Goal: Task Accomplishment & Management: Manage account settings

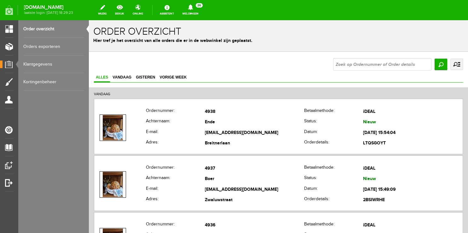
click at [196, 3] on div "[DOMAIN_NAME] laatste login: [DATE] 18:29:23 wijzig bekijk online Assistent Mel…" at bounding box center [234, 8] width 468 height 17
click at [199, 12] on link "Meldingen 26 Nieuwe orders Er is een nieuwe order( #4939 ) geplaatst door [PERS…" at bounding box center [191, 10] width 24 height 14
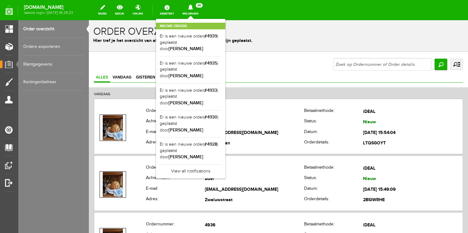
click at [193, 20] on div "Nieuwe orders Er is een nieuwe order( #4939 ) geplaatst door [PERSON_NAME] Er i…" at bounding box center [190, 99] width 69 height 160
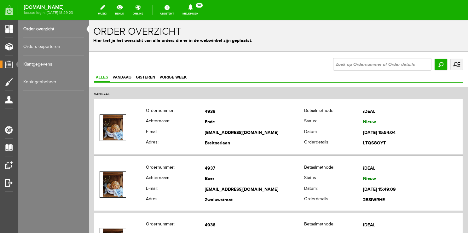
click at [48, 32] on link "Order overzicht" at bounding box center [53, 29] width 61 height 18
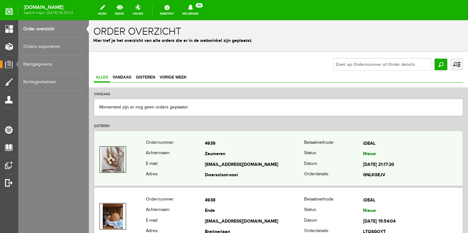
click at [176, 160] on th "E-mail:" at bounding box center [175, 165] width 59 height 11
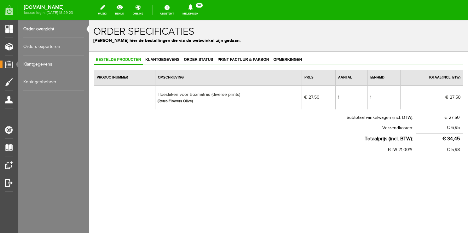
click at [51, 29] on link "Order overzicht" at bounding box center [53, 29] width 61 height 18
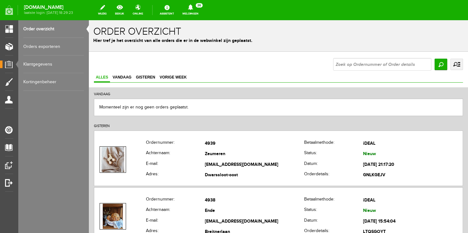
click at [197, 10] on icon at bounding box center [191, 7] width 16 height 6
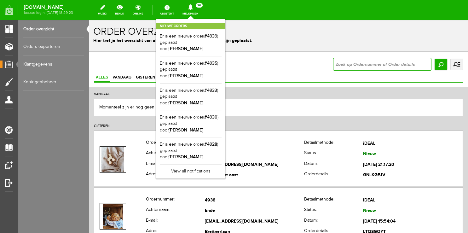
click at [377, 67] on input "text" at bounding box center [382, 64] width 98 height 13
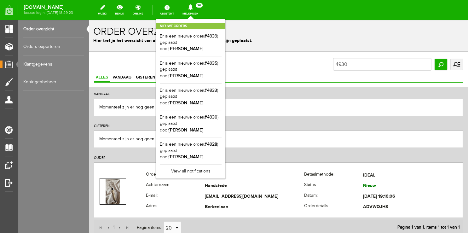
click at [197, 20] on div "Nieuwe orders Er is een nieuwe order( #4939 ) geplaatst door [PERSON_NAME] Er i…" at bounding box center [190, 99] width 69 height 160
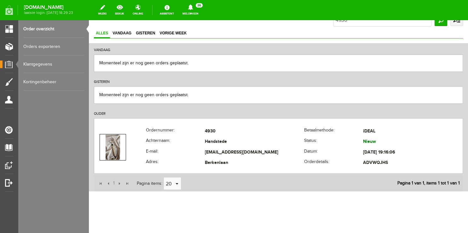
scroll to position [49, 0]
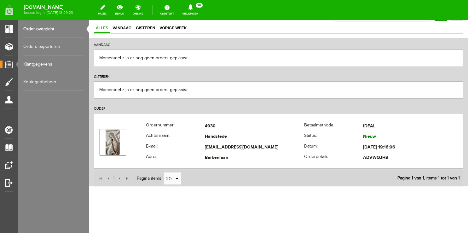
drag, startPoint x: 200, startPoint y: 147, endPoint x: 282, endPoint y: 94, distance: 97.5
click at [282, 94] on div "VANDAAG Stuur door naar SendCloud Alle 0 bestellingen op deze pagina zijn gesel…" at bounding box center [278, 112] width 379 height 148
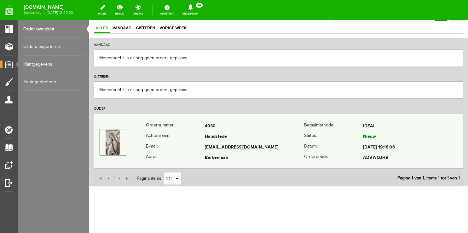
click at [245, 119] on div "Ordernummer: 4930 [GEOGRAPHIC_DATA]: iDEAL Achternaam: [GEOGRAPHIC_DATA] Status…" at bounding box center [278, 141] width 369 height 56
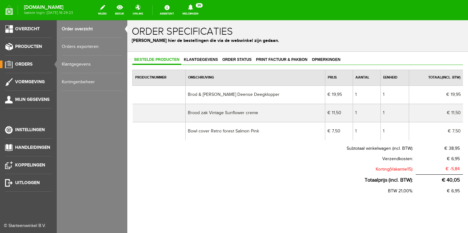
click at [90, 26] on link "Order overzicht" at bounding box center [92, 29] width 61 height 18
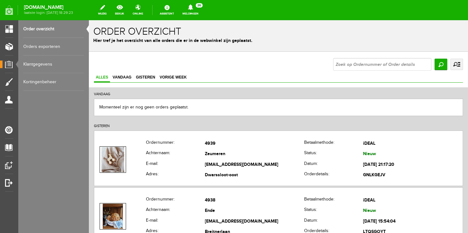
click at [186, 13] on link "Meldingen 26 Nieuwe orders Er is een nieuwe order( #4939 ) geplaatst door [PERS…" at bounding box center [191, 10] width 24 height 14
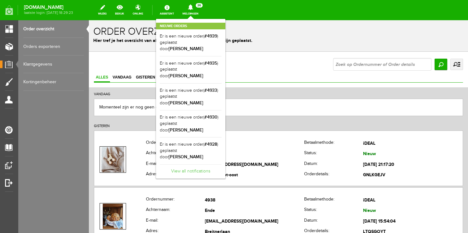
click at [190, 164] on link "View all notifications" at bounding box center [191, 169] width 62 height 10
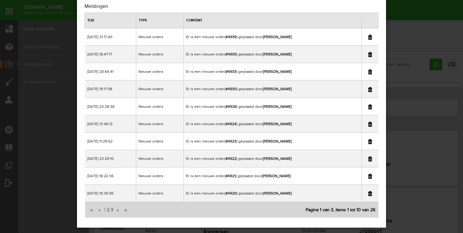
scroll to position [26, 0]
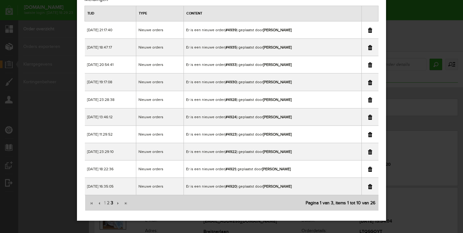
click at [111, 202] on span "3" at bounding box center [112, 203] width 4 height 13
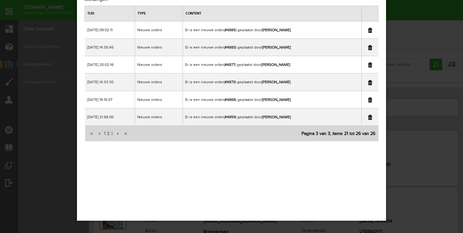
scroll to position [0, 0]
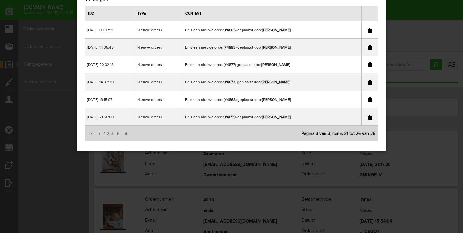
click at [416, 7] on div "×" at bounding box center [231, 90] width 463 height 233
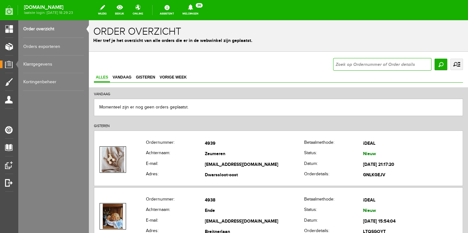
click at [346, 64] on input "text" at bounding box center [382, 64] width 98 height 13
type input "4877"
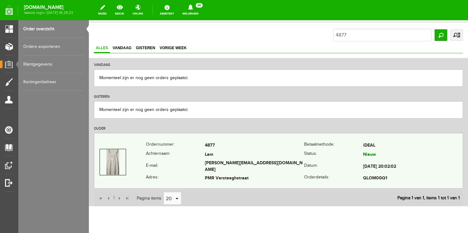
scroll to position [49, 0]
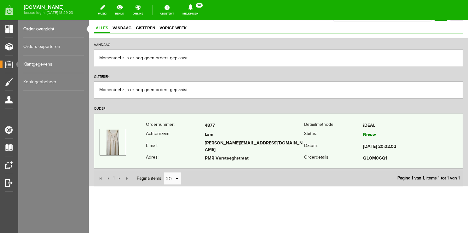
click at [155, 137] on th "Achternaam:" at bounding box center [175, 135] width 59 height 9
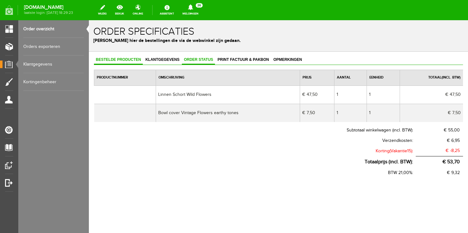
click at [193, 61] on span "Order status" at bounding box center [198, 59] width 33 height 4
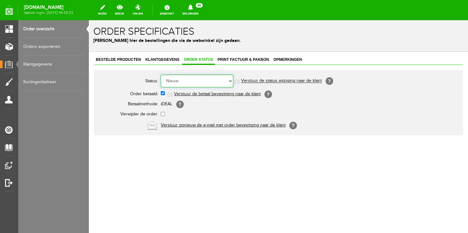
select select "5"
click option "Order is verstuurd" at bounding box center [89, 20] width 0 height 0
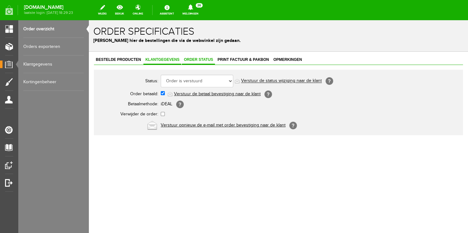
click at [150, 59] on span "Klantgegevens" at bounding box center [162, 59] width 38 height 4
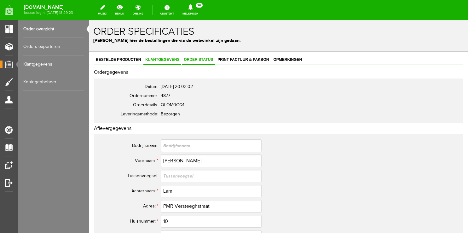
click at [200, 61] on span "Order status" at bounding box center [198, 59] width 33 height 4
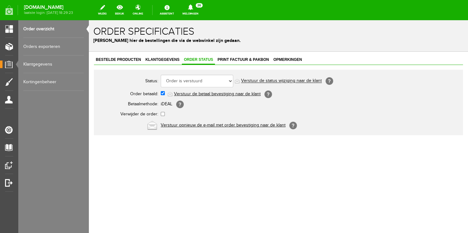
click at [264, 81] on link "Verstuur de status wijziging naar de klant" at bounding box center [281, 81] width 81 height 5
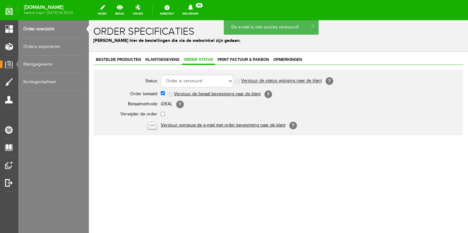
click at [43, 30] on link "Order overzicht" at bounding box center [53, 29] width 61 height 18
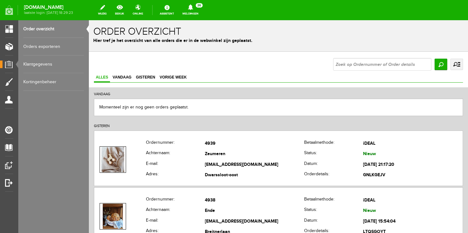
click at [198, 16] on link "Meldingen 26 Nieuwe orders Er is een nieuwe order( #4939 ) geplaatst door [PERS…" at bounding box center [191, 10] width 24 height 14
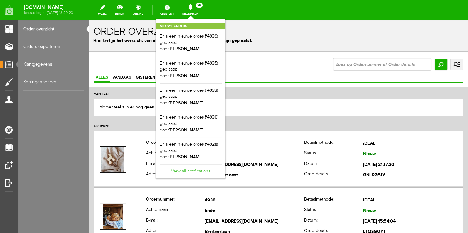
click at [183, 164] on link "View all notifications" at bounding box center [191, 169] width 62 height 10
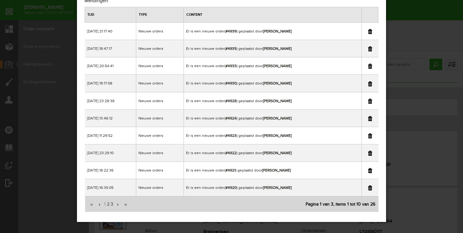
scroll to position [26, 0]
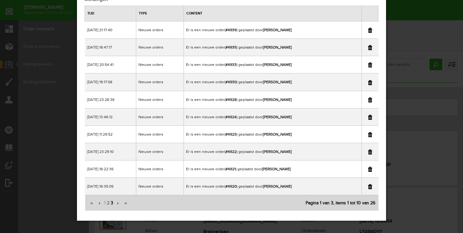
click at [111, 203] on span "3" at bounding box center [112, 203] width 4 height 13
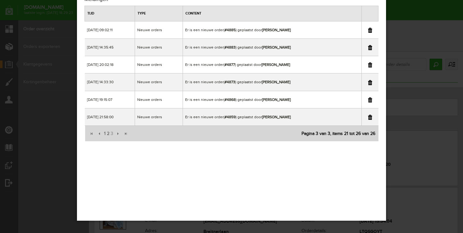
scroll to position [0, 0]
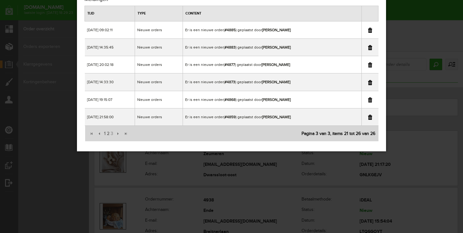
click at [369, 66] on link at bounding box center [370, 64] width 4 height 5
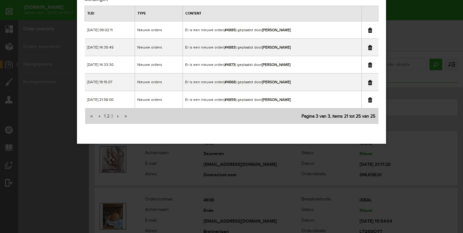
click at [371, 64] on link at bounding box center [370, 64] width 4 height 5
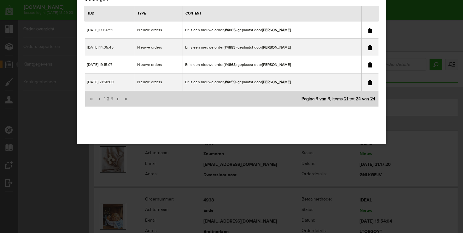
drag, startPoint x: 412, startPoint y: 44, endPoint x: 321, endPoint y: 23, distance: 93.5
click at [412, 44] on div "×" at bounding box center [231, 90] width 463 height 233
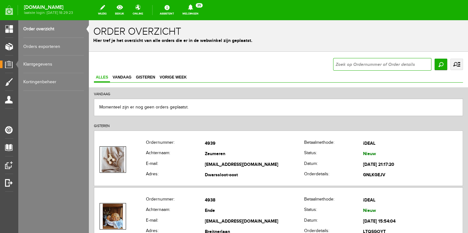
click at [363, 66] on input "text" at bounding box center [382, 64] width 98 height 13
type input "4873"
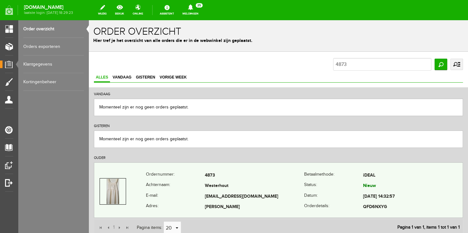
click at [194, 187] on th "Achternaam:" at bounding box center [175, 186] width 59 height 11
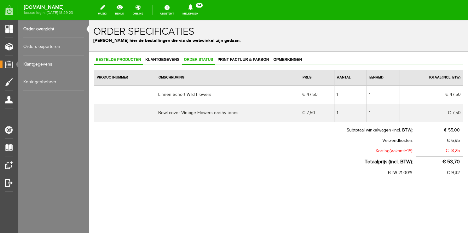
click at [209, 60] on span "Order status" at bounding box center [198, 59] width 33 height 4
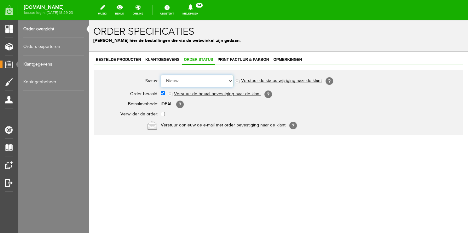
click at [161, 75] on select "Order niet afgerond Nieuw Order in behandeling Wacht op leverancier Wacht op be…" at bounding box center [197, 81] width 73 height 13
select select "5"
click option "Order is verstuurd" at bounding box center [89, 20] width 0 height 0
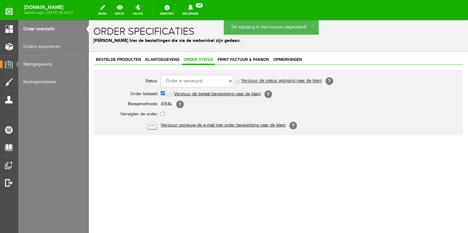
click at [249, 80] on link "Verstuur de status wijziging naar de klant" at bounding box center [281, 81] width 81 height 5
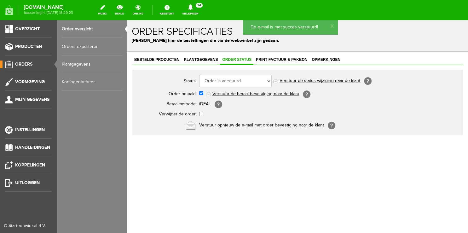
click at [72, 31] on link "Order overzicht" at bounding box center [92, 29] width 61 height 18
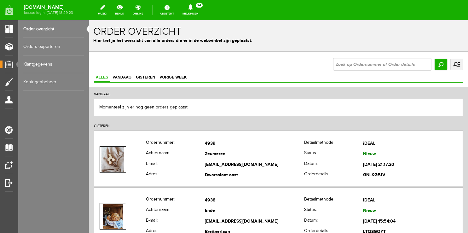
click at [199, 10] on icon at bounding box center [191, 7] width 16 height 6
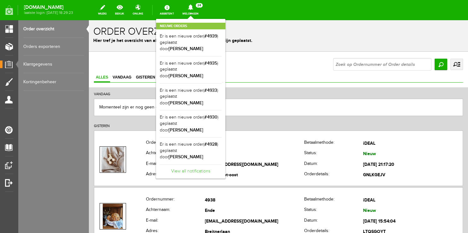
click at [183, 164] on link "View all notifications" at bounding box center [191, 169] width 62 height 10
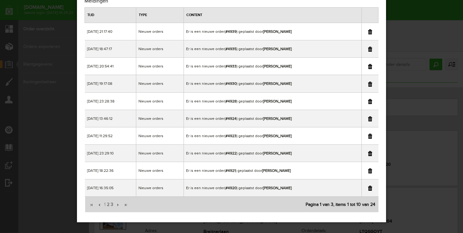
scroll to position [26, 0]
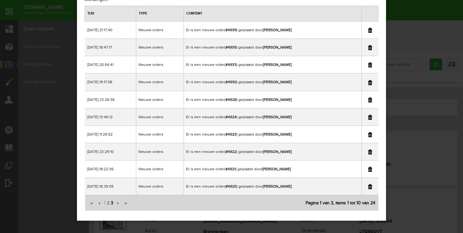
click at [112, 202] on span "3" at bounding box center [112, 203] width 4 height 13
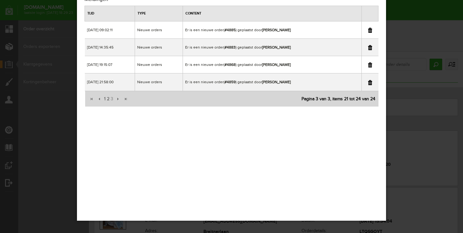
scroll to position [0, 0]
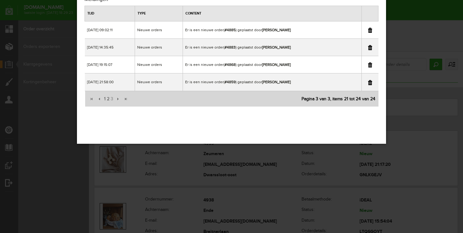
click at [407, 13] on div "×" at bounding box center [231, 90] width 463 height 233
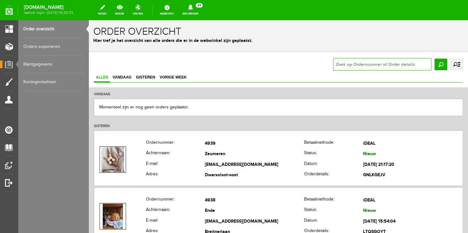
click at [368, 68] on input "text" at bounding box center [382, 64] width 98 height 13
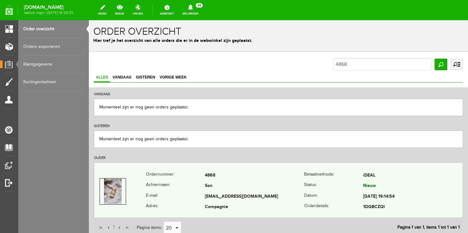
click at [185, 196] on th "E-mail:" at bounding box center [175, 196] width 59 height 11
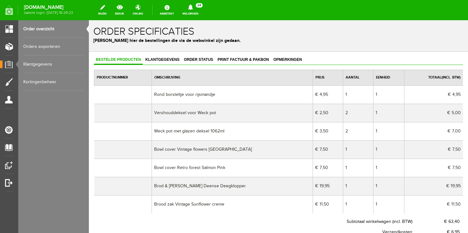
click at [189, 16] on link "Meldingen 24 Nieuwe orders Er is een nieuwe order( #4939 ) geplaatst door [PERS…" at bounding box center [191, 10] width 24 height 14
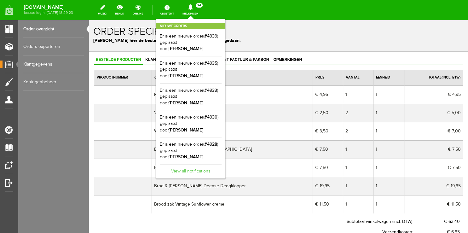
click at [196, 164] on link "View all notifications" at bounding box center [191, 169] width 62 height 10
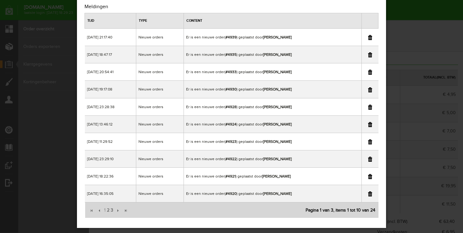
scroll to position [26, 0]
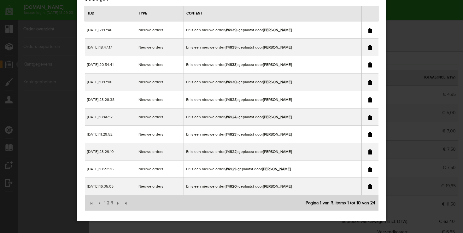
click at [369, 187] on link at bounding box center [370, 186] width 4 height 5
click at [427, 13] on div "×" at bounding box center [231, 90] width 463 height 233
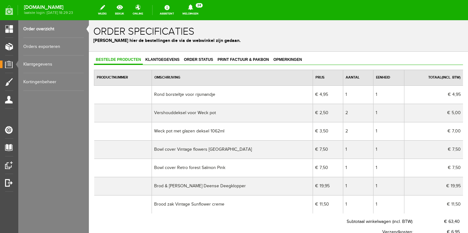
click at [37, 30] on link "Order overzicht" at bounding box center [53, 29] width 61 height 18
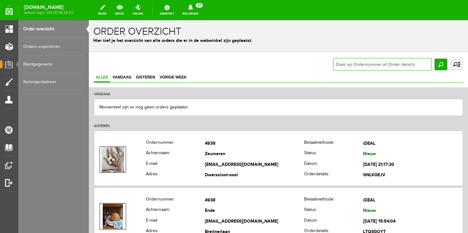
click at [372, 63] on input "text" at bounding box center [382, 64] width 98 height 13
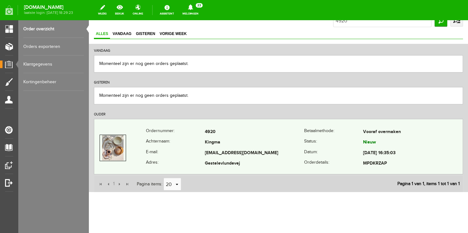
scroll to position [49, 0]
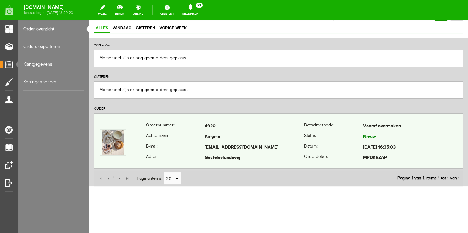
click at [171, 142] on th "E-mail:" at bounding box center [175, 147] width 59 height 11
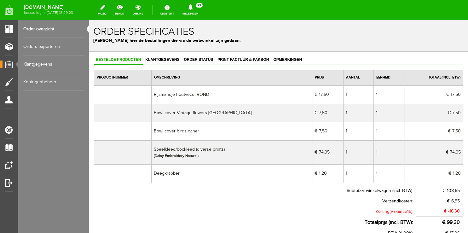
click at [190, 10] on link "Meldingen 23 Nieuwe orders Er is een nieuwe order( #4939 ) geplaatst door [PERS…" at bounding box center [191, 10] width 24 height 14
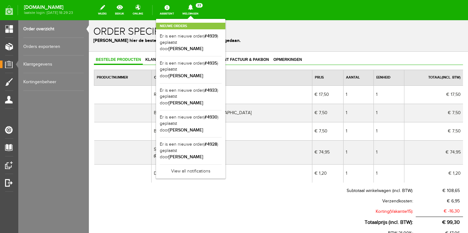
click at [44, 33] on link "Order overzicht" at bounding box center [53, 29] width 61 height 18
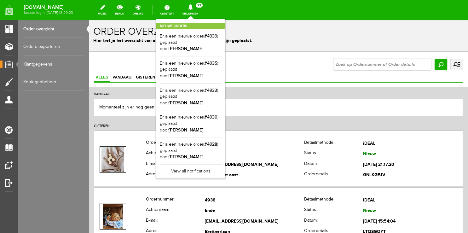
click at [193, 20] on div "Nieuwe orders Er is een nieuwe order( #4939 ) geplaatst door [PERSON_NAME] Er i…" at bounding box center [190, 99] width 69 height 160
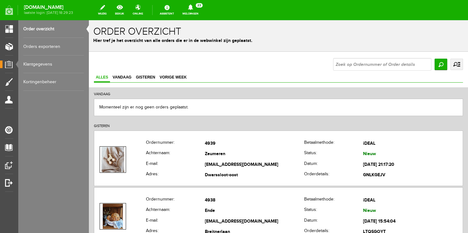
click at [198, 12] on link "Meldingen 23 Nieuwe orders Er is een nieuwe order( #4939 ) geplaatst door [PERS…" at bounding box center [191, 10] width 24 height 14
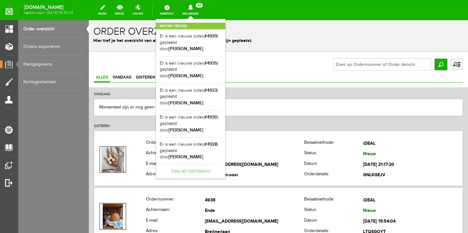
click at [190, 164] on link "View all notifications" at bounding box center [191, 169] width 62 height 10
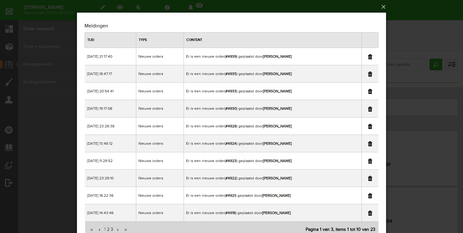
scroll to position [26, 0]
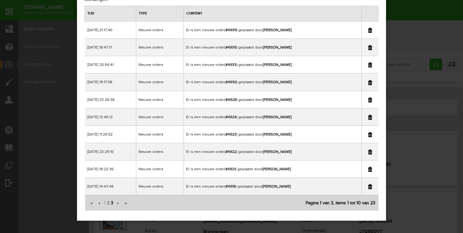
click at [110, 204] on span "3" at bounding box center [112, 203] width 4 height 13
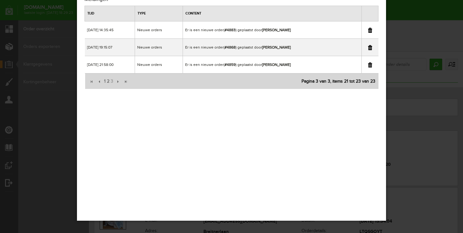
scroll to position [0, 0]
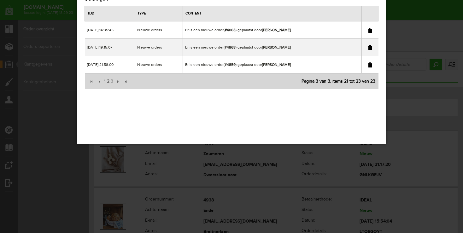
click at [419, 4] on div "×" at bounding box center [231, 90] width 463 height 233
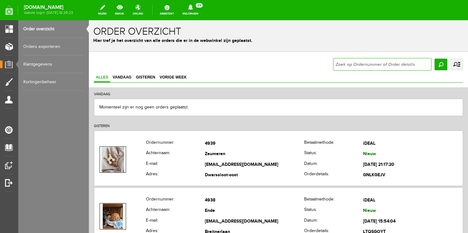
click at [344, 65] on input "text" at bounding box center [382, 64] width 98 height 13
type input "4883"
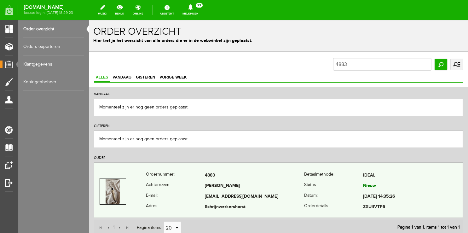
click at [171, 197] on th "E-mail:" at bounding box center [175, 196] width 59 height 11
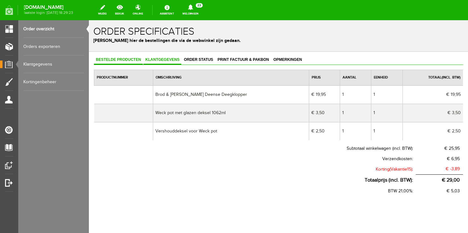
click at [156, 62] on link "Klantgegevens" at bounding box center [162, 60] width 38 height 9
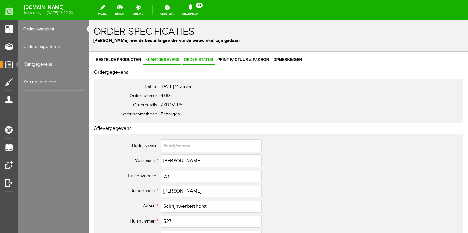
click at [205, 60] on span "Order status" at bounding box center [198, 59] width 33 height 4
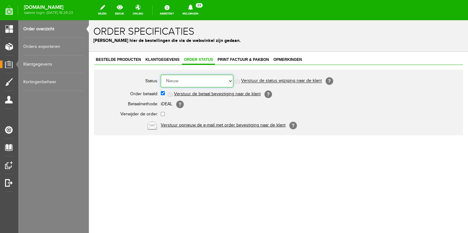
click at [161, 75] on select "Order niet afgerond Nieuw Order in behandeling Wacht op leverancier Wacht op be…" at bounding box center [197, 81] width 73 height 13
select select "5"
click option "Order is verstuurd" at bounding box center [89, 20] width 0 height 0
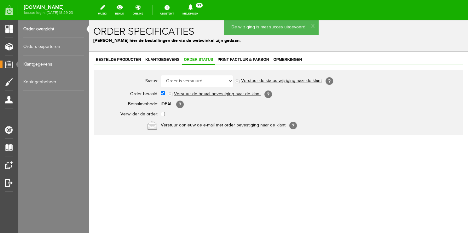
click at [292, 80] on link "Verstuur de status wijziging naar de klant" at bounding box center [281, 81] width 81 height 5
click at [193, 12] on link "Meldingen 23 Nieuwe orders Er is een nieuwe order( #4939 ) geplaatst door [PERS…" at bounding box center [191, 10] width 24 height 14
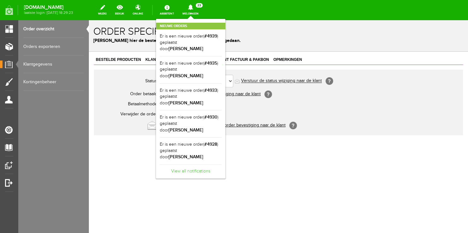
click at [189, 164] on link "View all notifications" at bounding box center [191, 169] width 62 height 10
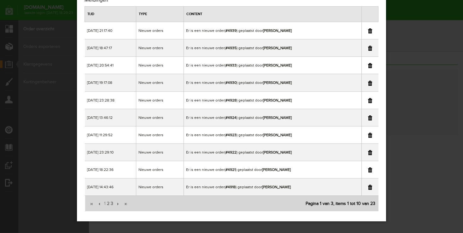
scroll to position [26, 0]
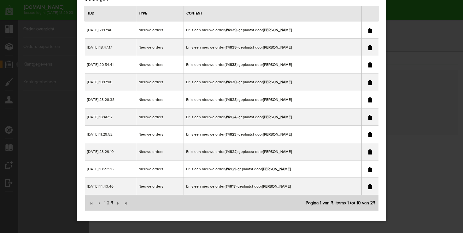
click at [111, 202] on span "3" at bounding box center [112, 203] width 4 height 13
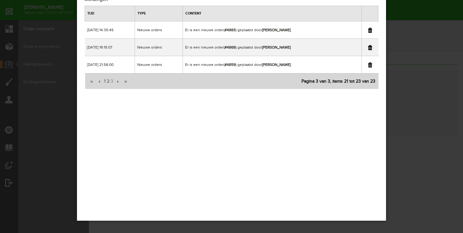
scroll to position [0, 0]
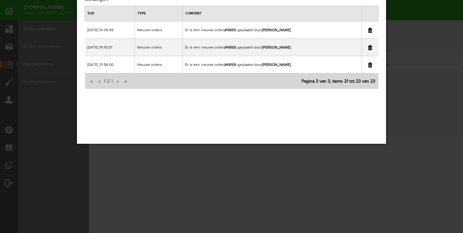
click at [369, 30] on link at bounding box center [370, 30] width 4 height 5
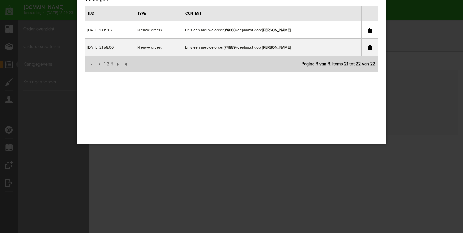
click at [420, 29] on div "×" at bounding box center [231, 90] width 463 height 233
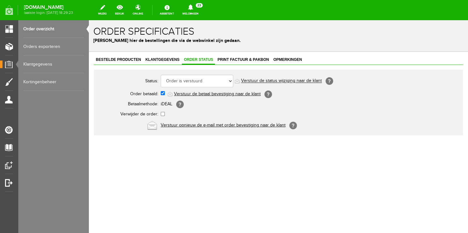
click at [43, 32] on link "Order overzicht" at bounding box center [53, 29] width 61 height 18
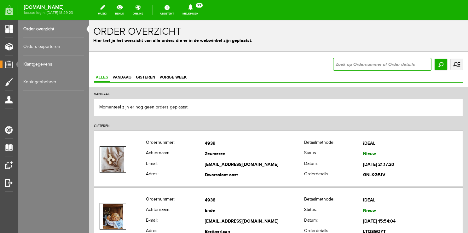
click at [363, 61] on input "text" at bounding box center [382, 64] width 98 height 13
type input "4868"
click at [435, 66] on input "Zoeken" at bounding box center [441, 64] width 13 height 11
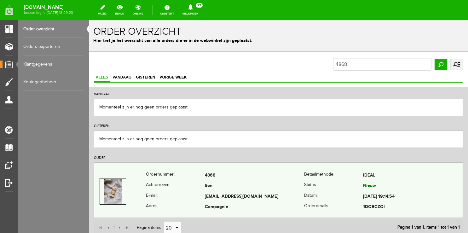
click at [177, 200] on th "E-mail:" at bounding box center [175, 196] width 59 height 11
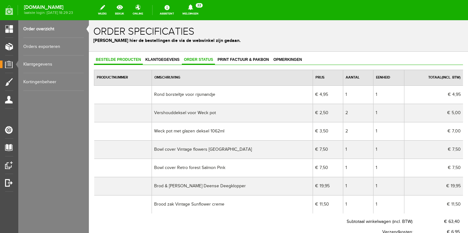
click at [205, 61] on span "Order status" at bounding box center [198, 59] width 33 height 4
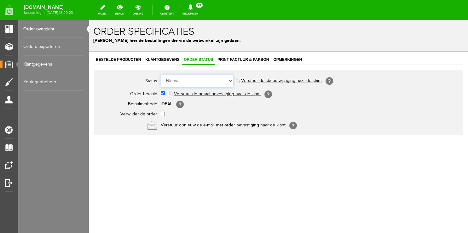
select select "5"
click option "Order is verstuurd" at bounding box center [89, 20] width 0 height 0
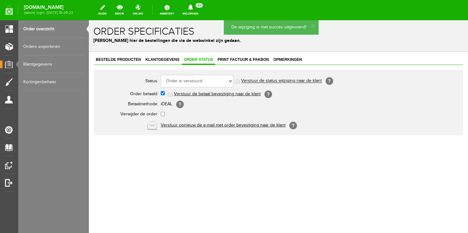
click at [260, 82] on link "Verstuur de status wijziging naar de klant" at bounding box center [281, 81] width 81 height 5
click at [196, 14] on link "Meldingen 22 Nieuwe orders Er is een nieuwe order( #4939 ) geplaatst door [PERS…" at bounding box center [191, 10] width 24 height 14
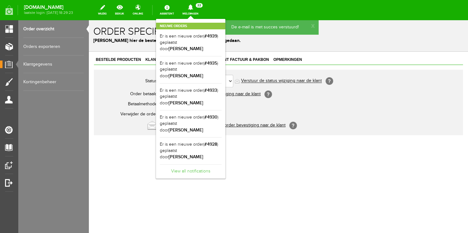
click at [204, 164] on link "View all notifications" at bounding box center [191, 169] width 62 height 10
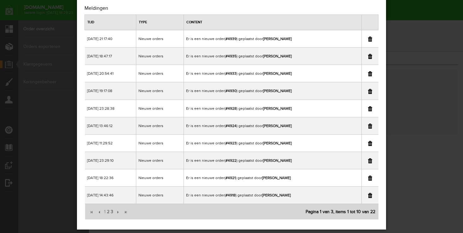
scroll to position [26, 0]
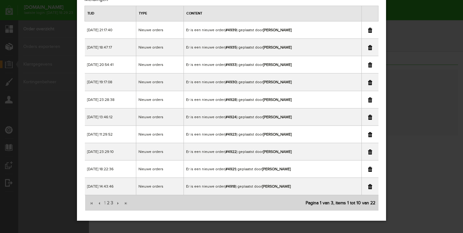
click at [368, 151] on link at bounding box center [370, 151] width 4 height 5
click at [423, 92] on div "×" at bounding box center [231, 90] width 463 height 233
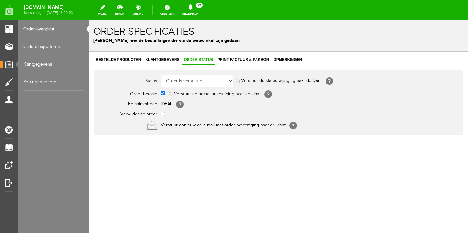
click at [56, 29] on link "Order overzicht" at bounding box center [53, 29] width 61 height 18
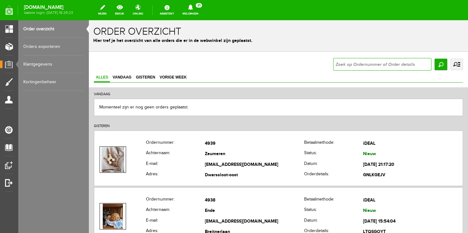
click at [369, 58] on input "text" at bounding box center [382, 64] width 98 height 13
type input "4922"
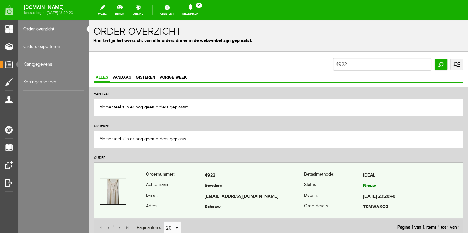
click at [181, 182] on th "Achternaam:" at bounding box center [175, 186] width 59 height 11
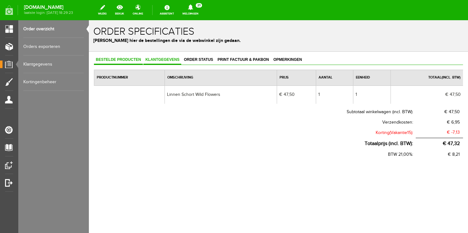
click at [165, 62] on link "Klantgegevens" at bounding box center [162, 60] width 38 height 9
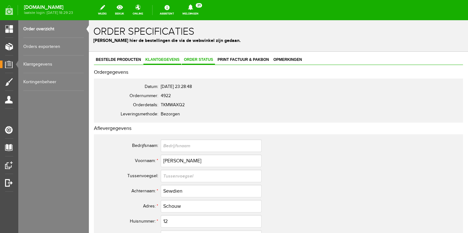
click at [203, 57] on link "Order status" at bounding box center [198, 60] width 33 height 9
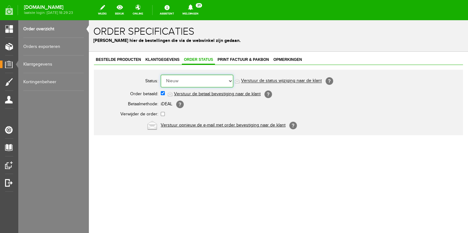
select select "5"
click option "Order is verstuurd" at bounding box center [89, 20] width 0 height 0
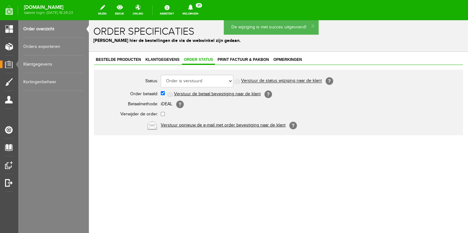
click at [261, 79] on link "Verstuur de status wijziging naar de klant" at bounding box center [281, 81] width 81 height 5
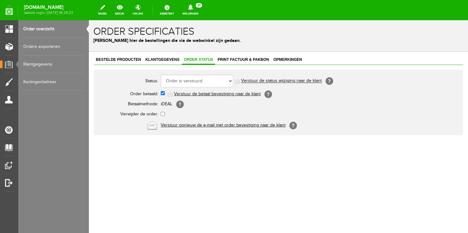
click at [194, 14] on link "Meldingen 21 Nieuwe orders Er is een nieuwe order( #4939 ) geplaatst door [PERS…" at bounding box center [191, 10] width 24 height 14
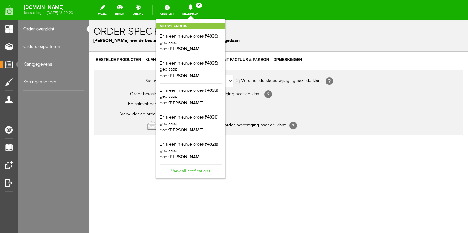
click at [200, 164] on link "View all notifications" at bounding box center [191, 169] width 62 height 10
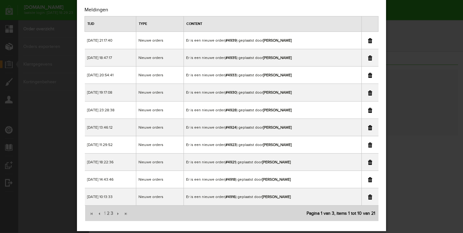
scroll to position [26, 0]
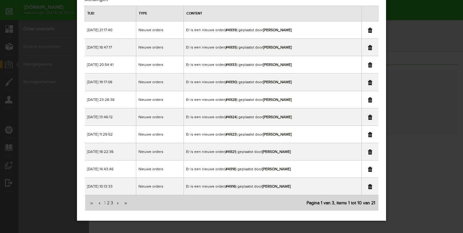
click at [432, 18] on div "×" at bounding box center [231, 90] width 463 height 233
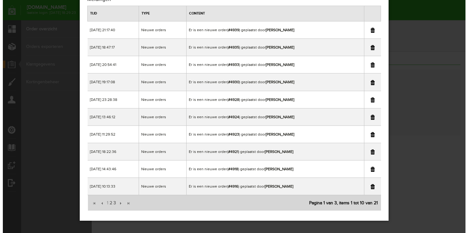
scroll to position [0, 0]
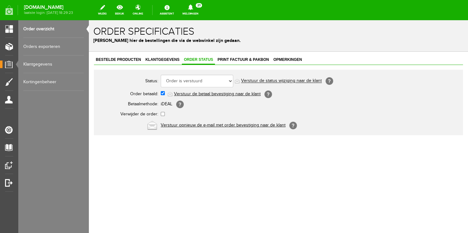
click at [52, 29] on link "Order overzicht" at bounding box center [53, 29] width 61 height 18
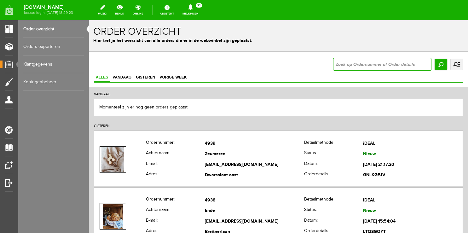
click at [344, 64] on input "text" at bounding box center [382, 64] width 98 height 13
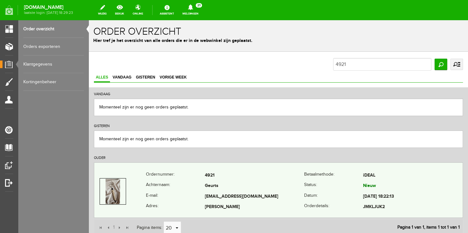
scroll to position [49, 0]
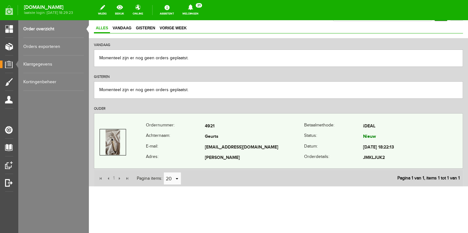
click at [186, 138] on th "Achternaam:" at bounding box center [175, 137] width 59 height 11
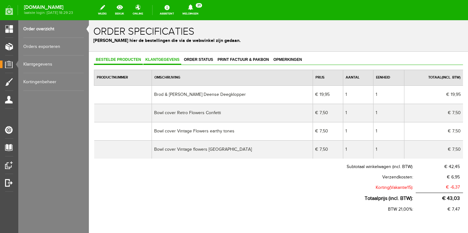
click at [162, 57] on link "Klantgegevens" at bounding box center [162, 60] width 38 height 9
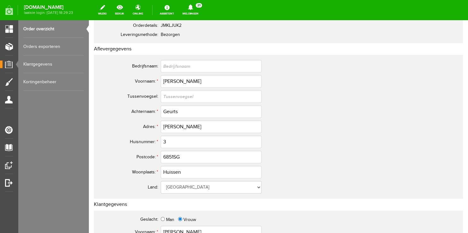
scroll to position [100, 0]
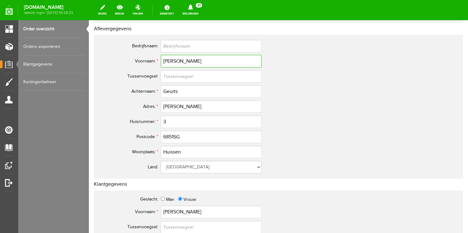
click at [186, 56] on input "[PERSON_NAME]" at bounding box center [211, 61] width 101 height 13
drag, startPoint x: 186, startPoint y: 59, endPoint x: 116, endPoint y: 57, distance: 69.7
click at [161, 57] on input "[PERSON_NAME]" at bounding box center [211, 61] width 101 height 13
drag, startPoint x: 194, startPoint y: 136, endPoint x: 114, endPoint y: 138, distance: 79.2
click at [161, 138] on input "6851SG" at bounding box center [211, 137] width 101 height 13
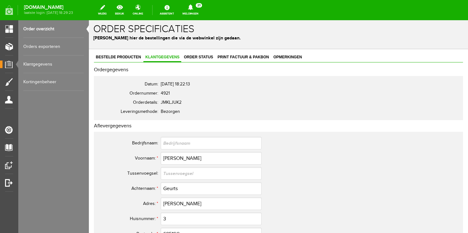
scroll to position [0, 0]
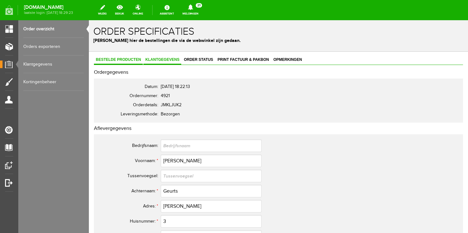
click at [141, 59] on span "Bestelde producten" at bounding box center [118, 59] width 49 height 4
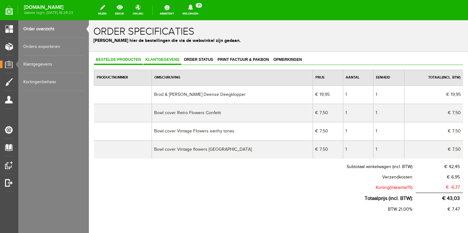
click at [158, 56] on link "Klantgegevens" at bounding box center [162, 60] width 38 height 9
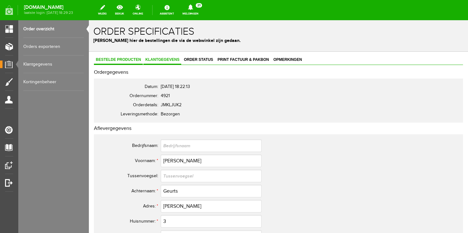
click at [114, 60] on span "Bestelde producten" at bounding box center [118, 59] width 49 height 4
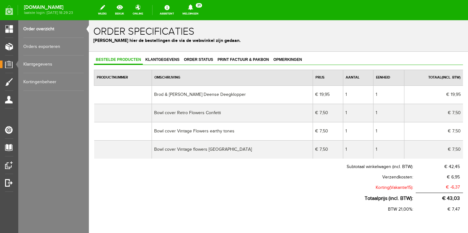
click at [37, 31] on link "Order overzicht" at bounding box center [53, 29] width 61 height 18
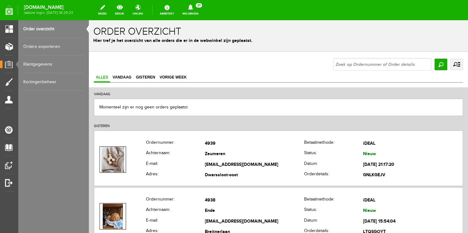
click at [188, 12] on link "Meldingen 21 Nieuwe orders Er is een nieuwe order( #4939 ) geplaatst door [PERS…" at bounding box center [191, 10] width 24 height 14
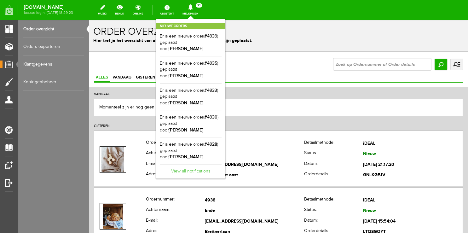
click at [185, 164] on link "View all notifications" at bounding box center [191, 169] width 62 height 10
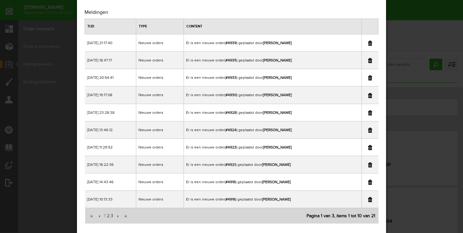
scroll to position [26, 0]
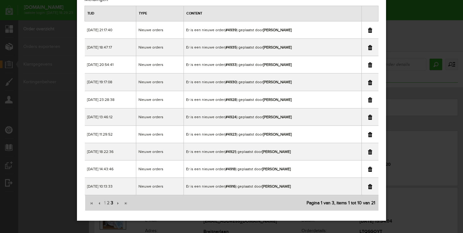
click at [112, 203] on span "3" at bounding box center [112, 203] width 4 height 13
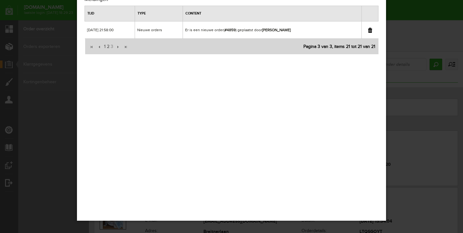
scroll to position [0, 0]
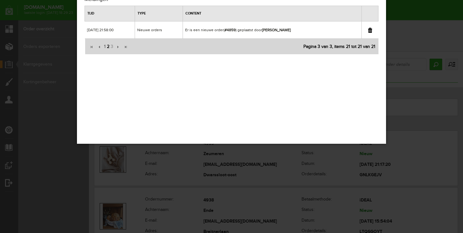
click at [108, 48] on span "2" at bounding box center [108, 46] width 4 height 13
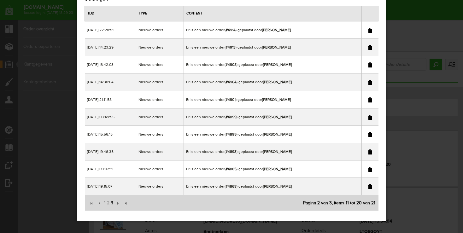
click at [112, 202] on span "3" at bounding box center [112, 203] width 4 height 13
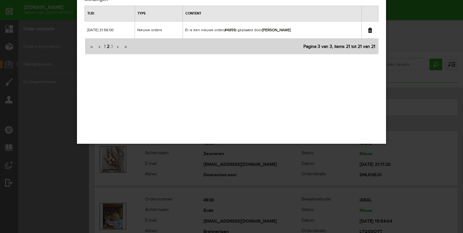
click at [108, 46] on span "2" at bounding box center [108, 46] width 4 height 13
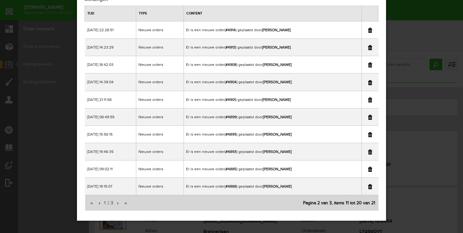
click at [369, 170] on link at bounding box center [370, 169] width 4 height 5
click at [421, 11] on div "×" at bounding box center [231, 90] width 463 height 233
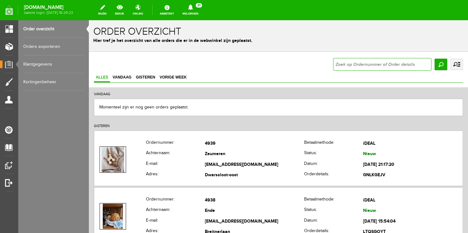
click at [351, 66] on input "text" at bounding box center [382, 64] width 98 height 13
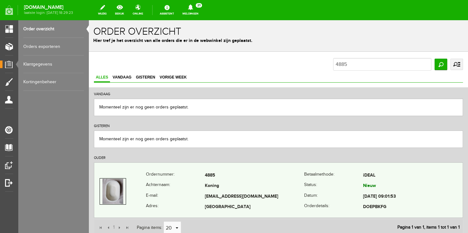
click at [185, 195] on th "E-mail:" at bounding box center [175, 196] width 59 height 11
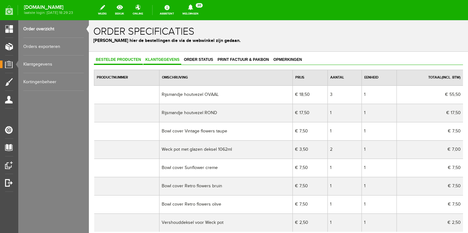
click at [150, 61] on span "Klantgegevens" at bounding box center [162, 59] width 38 height 4
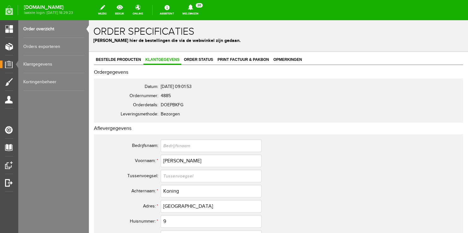
click at [45, 27] on link "Order overzicht" at bounding box center [53, 29] width 61 height 18
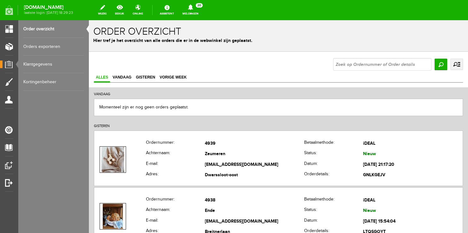
click at [193, 9] on icon at bounding box center [190, 7] width 5 height 6
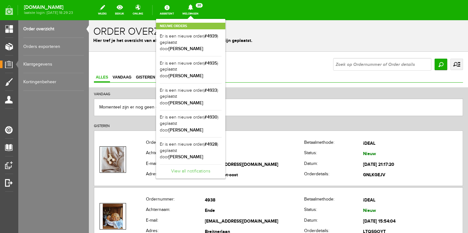
click at [185, 164] on link "View all notifications" at bounding box center [191, 169] width 62 height 10
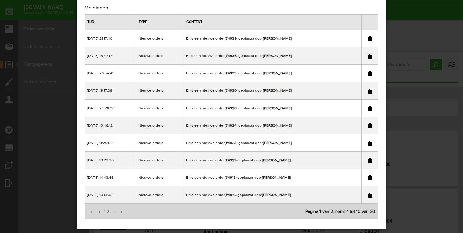
scroll to position [26, 0]
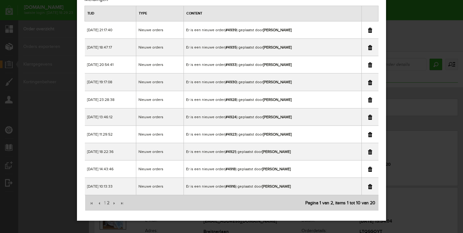
click at [427, 10] on div "×" at bounding box center [231, 90] width 463 height 233
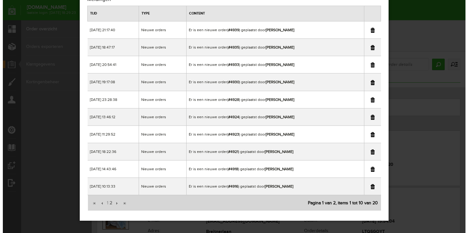
scroll to position [0, 0]
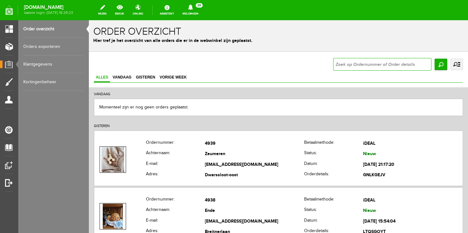
click at [343, 61] on input "text" at bounding box center [382, 64] width 98 height 13
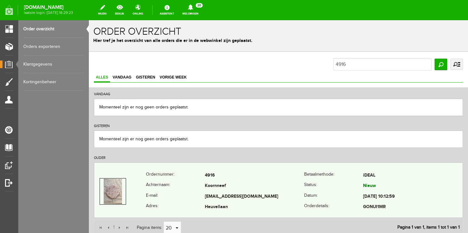
click at [192, 181] on th "Achternaam:" at bounding box center [175, 186] width 59 height 11
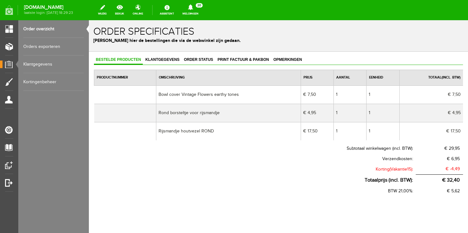
drag, startPoint x: 161, startPoint y: 58, endPoint x: 187, endPoint y: 91, distance: 41.4
click at [161, 58] on span "Klantgegevens" at bounding box center [162, 59] width 38 height 4
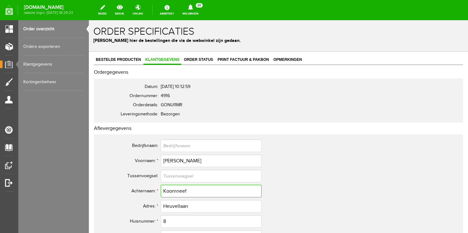
drag, startPoint x: 185, startPoint y: 189, endPoint x: 127, endPoint y: 186, distance: 57.8
click at [161, 188] on input "Koornneef" at bounding box center [211, 191] width 101 height 13
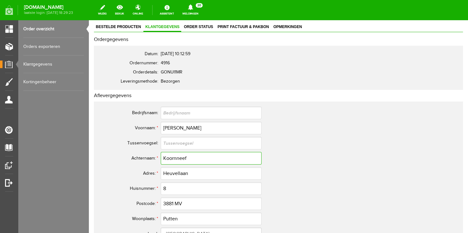
scroll to position [100, 0]
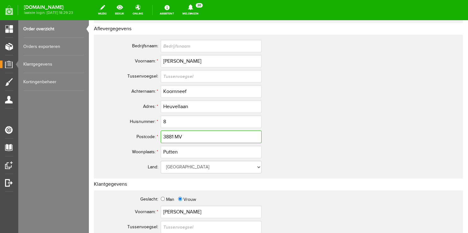
drag, startPoint x: 185, startPoint y: 134, endPoint x: 85, endPoint y: 127, distance: 99.9
click at [161, 131] on input "3881 MV" at bounding box center [211, 137] width 101 height 13
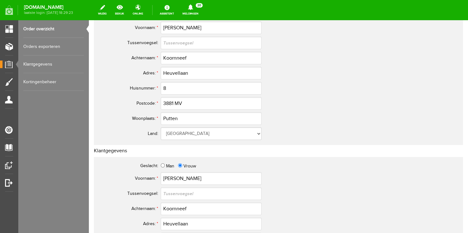
scroll to position [0, 0]
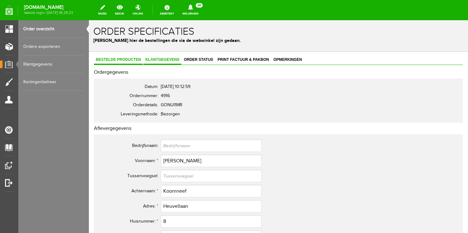
click at [129, 63] on link "Bestelde producten" at bounding box center [118, 60] width 49 height 9
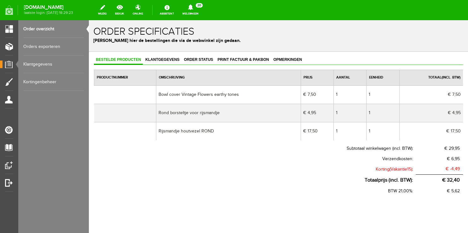
click at [48, 28] on link "Order overzicht" at bounding box center [53, 29] width 61 height 18
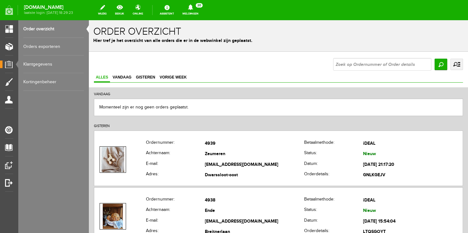
click at [199, 9] on icon at bounding box center [191, 7] width 16 height 6
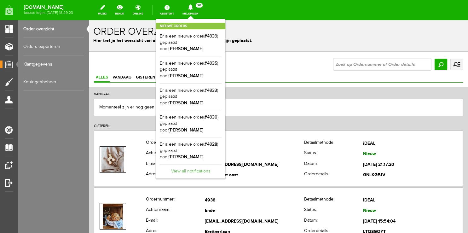
click at [184, 164] on link "View all notifications" at bounding box center [191, 169] width 62 height 10
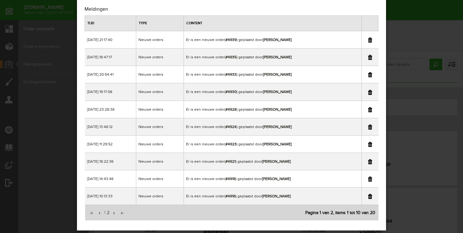
scroll to position [26, 0]
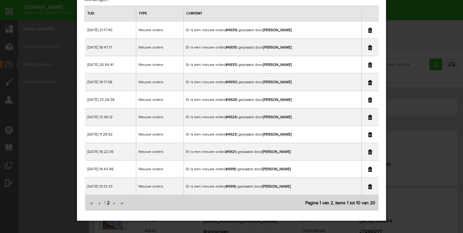
click at [109, 200] on span "2" at bounding box center [108, 203] width 4 height 13
click at [368, 30] on link at bounding box center [370, 30] width 4 height 5
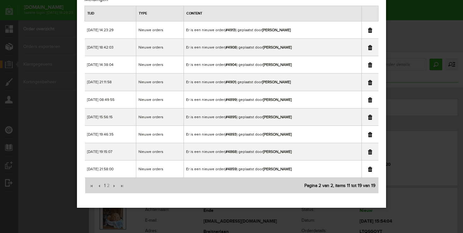
click at [403, 17] on div "×" at bounding box center [231, 90] width 463 height 233
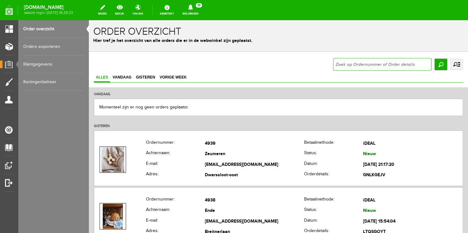
click at [340, 62] on input "text" at bounding box center [382, 64] width 98 height 13
type input "4914"
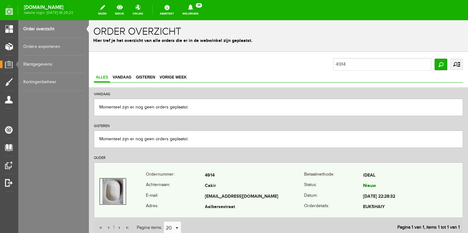
click at [197, 182] on th "Achternaam:" at bounding box center [175, 186] width 59 height 11
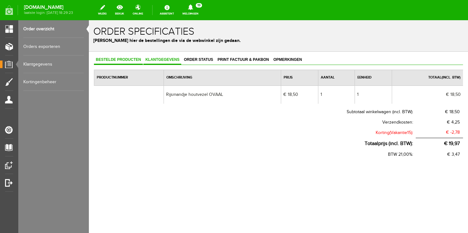
click at [168, 60] on span "Klantgegevens" at bounding box center [162, 59] width 38 height 4
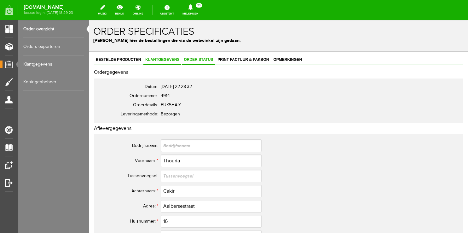
click at [200, 58] on span "Order status" at bounding box center [198, 59] width 33 height 4
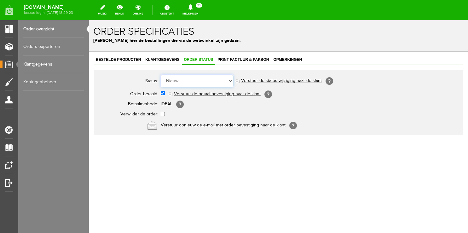
click at [161, 75] on select "Order niet afgerond Nieuw Order in behandeling Wacht op leverancier Wacht op be…" at bounding box center [197, 81] width 73 height 13
select select "5"
click option "Order is verstuurd" at bounding box center [89, 20] width 0 height 0
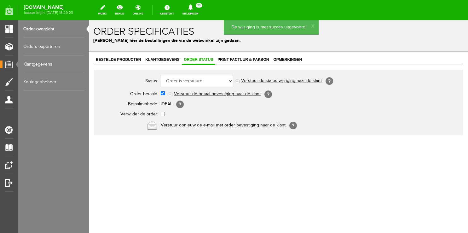
click at [300, 82] on link "Verstuur de status wijziging naar de klant" at bounding box center [281, 81] width 81 height 5
click at [193, 8] on icon at bounding box center [190, 7] width 5 height 6
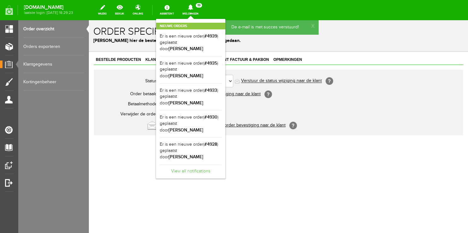
click at [194, 164] on link "View all notifications" at bounding box center [191, 169] width 62 height 10
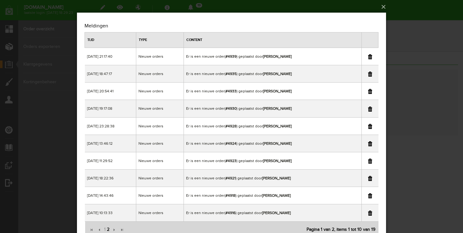
click at [108, 228] on span "2" at bounding box center [108, 229] width 4 height 13
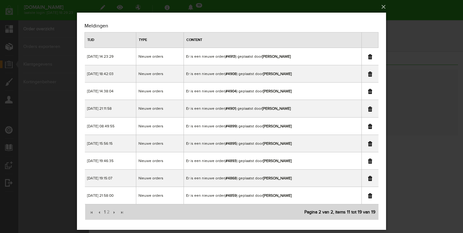
click at [425, 19] on div "×" at bounding box center [231, 116] width 463 height 233
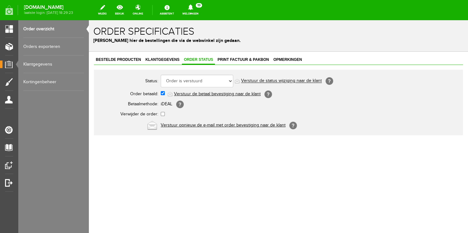
click at [30, 27] on link "Order overzicht" at bounding box center [53, 29] width 61 height 18
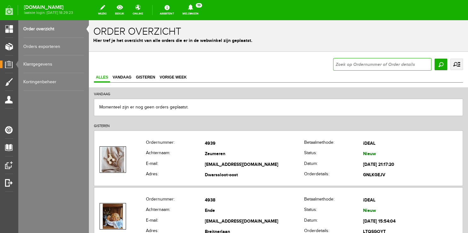
click at [352, 64] on input "text" at bounding box center [382, 64] width 98 height 13
type input "4901"
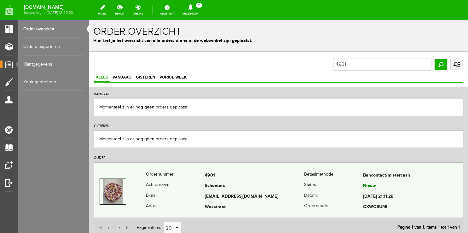
click at [188, 189] on th "Achternaam:" at bounding box center [175, 186] width 59 height 11
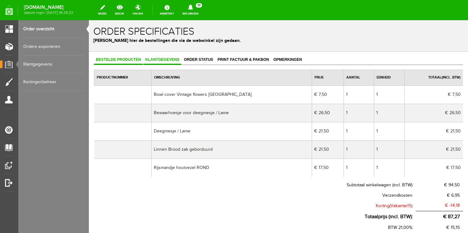
click at [165, 60] on span "Klantgegevens" at bounding box center [162, 59] width 38 height 4
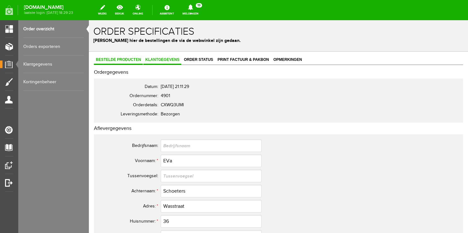
click at [112, 56] on link "Bestelde producten" at bounding box center [118, 60] width 49 height 9
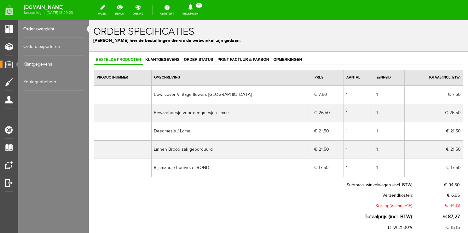
click at [48, 31] on link "Order overzicht" at bounding box center [53, 29] width 61 height 18
